Goal: Task Accomplishment & Management: Complete application form

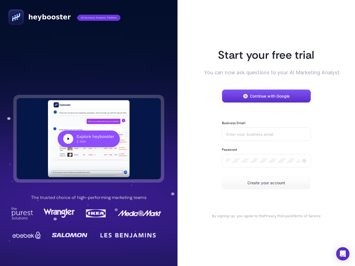
click at [177, 133] on article "Start your free trial You can now ask questions to your AI Marketing Analyst. C…" at bounding box center [265, 133] width 177 height 266
click at [89, 139] on div "Explore heybooster" at bounding box center [96, 137] width 38 height 6
click at [266, 96] on span "Continue with Google" at bounding box center [270, 96] width 40 height 4
click at [266, 134] on input "Business Email" at bounding box center [266, 134] width 80 height 4
click at [304, 161] on icon at bounding box center [304, 161] width 4 height 4
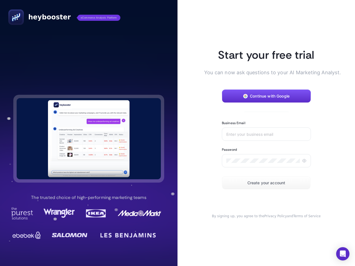
click at [266, 183] on span "Create your account" at bounding box center [266, 183] width 38 height 4
click at [343, 254] on icon "Open Intercom Messenger" at bounding box center [343, 254] width 6 height 7
